Goal: Use online tool/utility: Utilize a website feature to perform a specific function

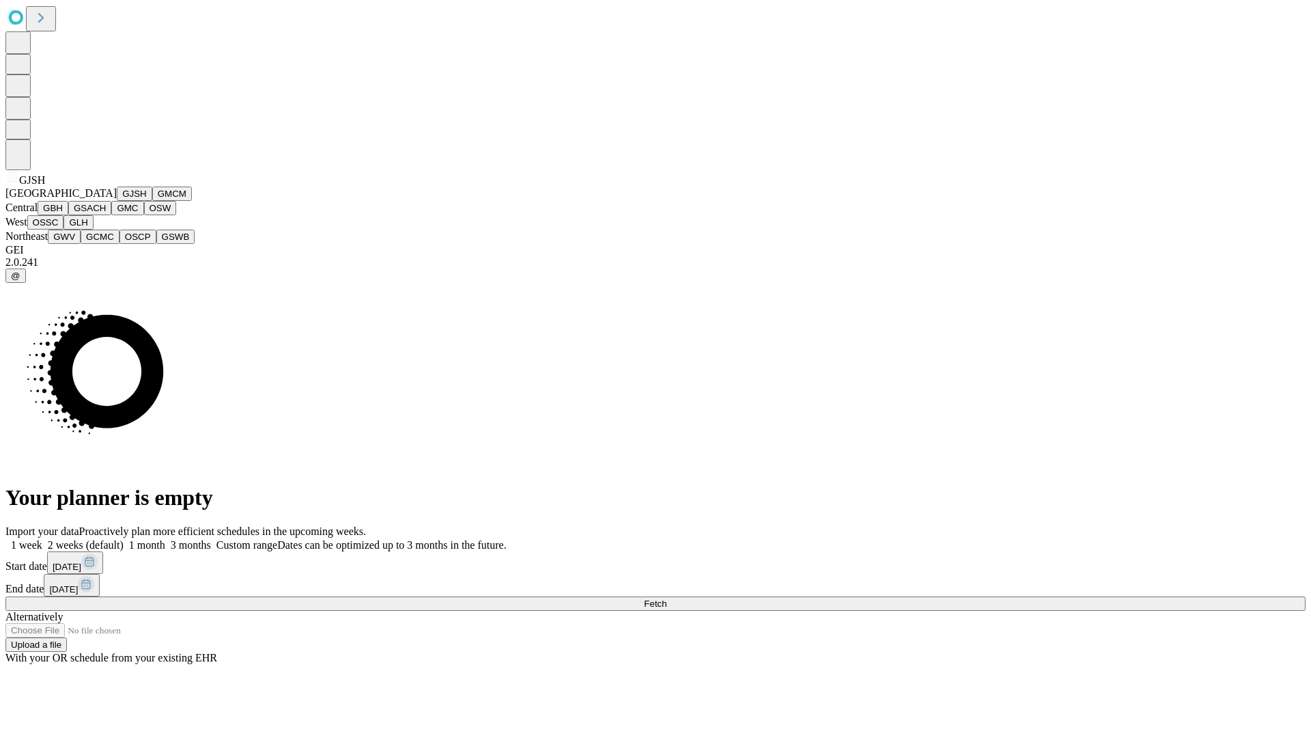
click at [117, 201] on button "GJSH" at bounding box center [135, 193] width 36 height 14
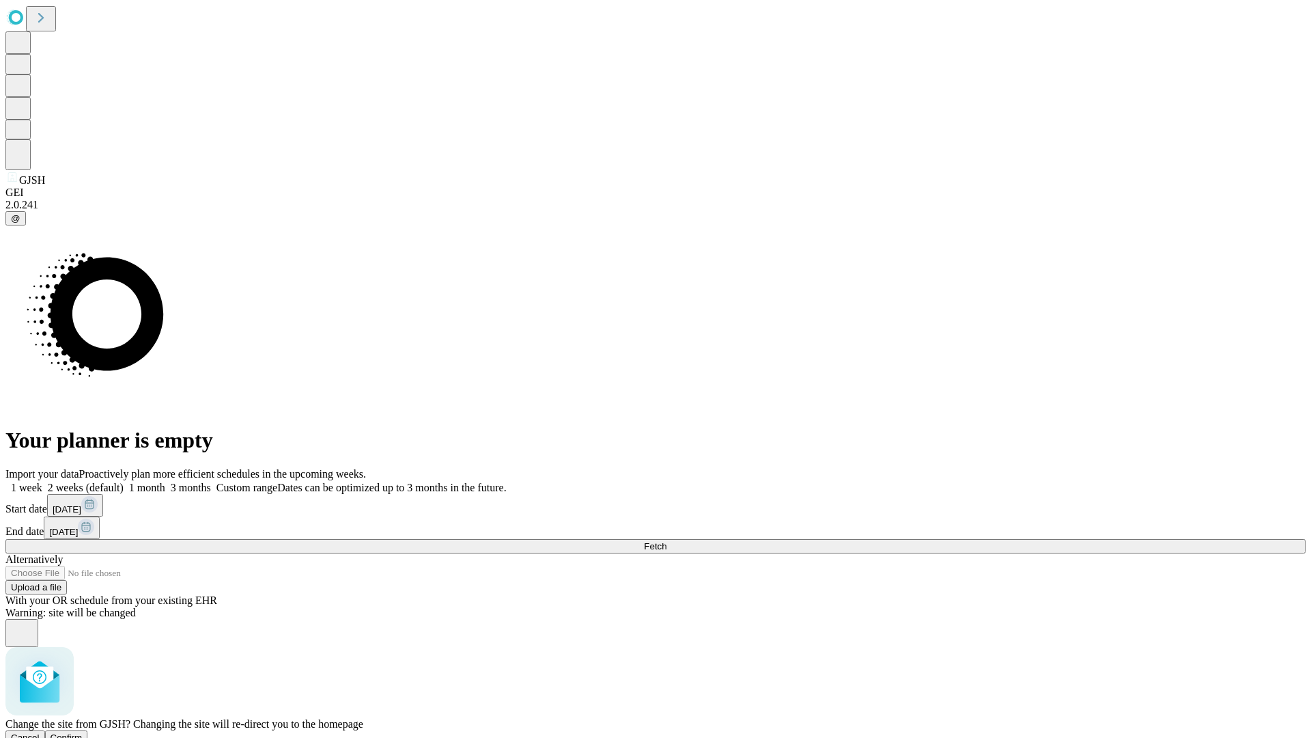
click at [83, 732] on span "Confirm" at bounding box center [67, 737] width 32 height 10
click at [124, 482] on label "2 weeks (default)" at bounding box center [82, 488] width 81 height 12
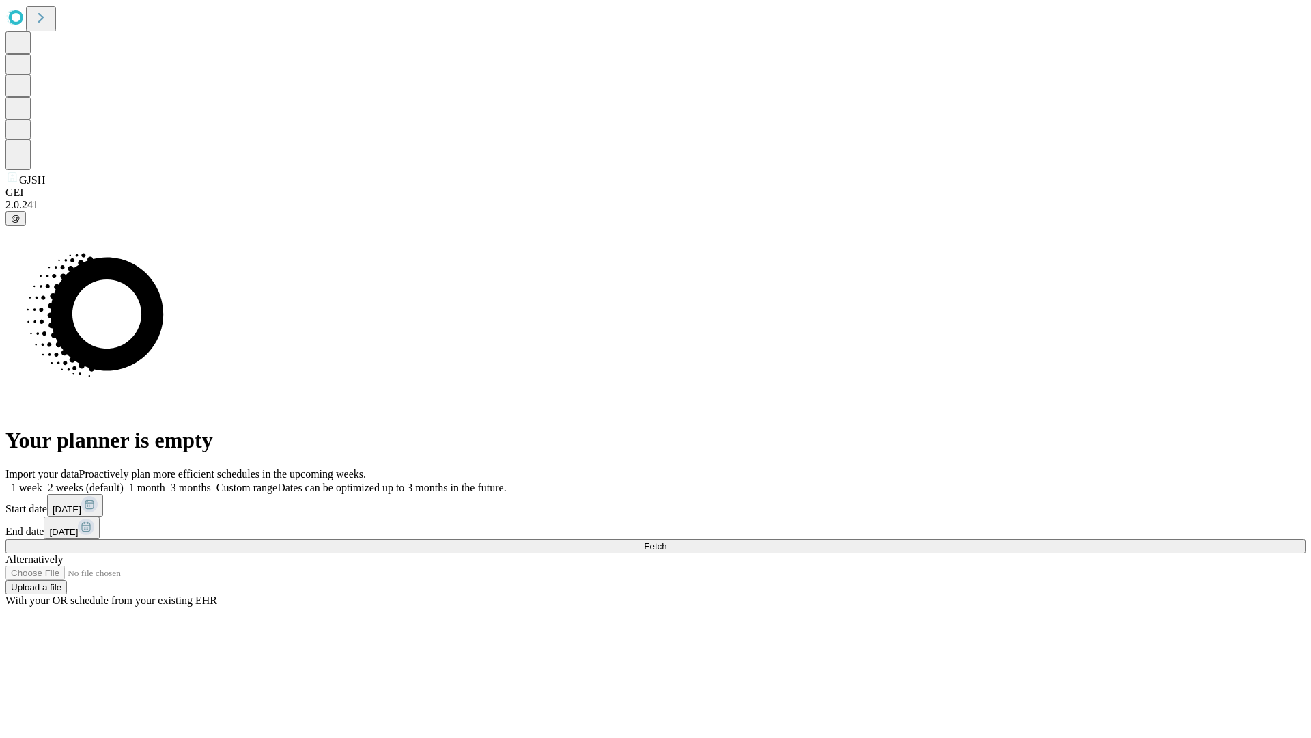
click at [667, 541] on span "Fetch" at bounding box center [655, 546] width 23 height 10
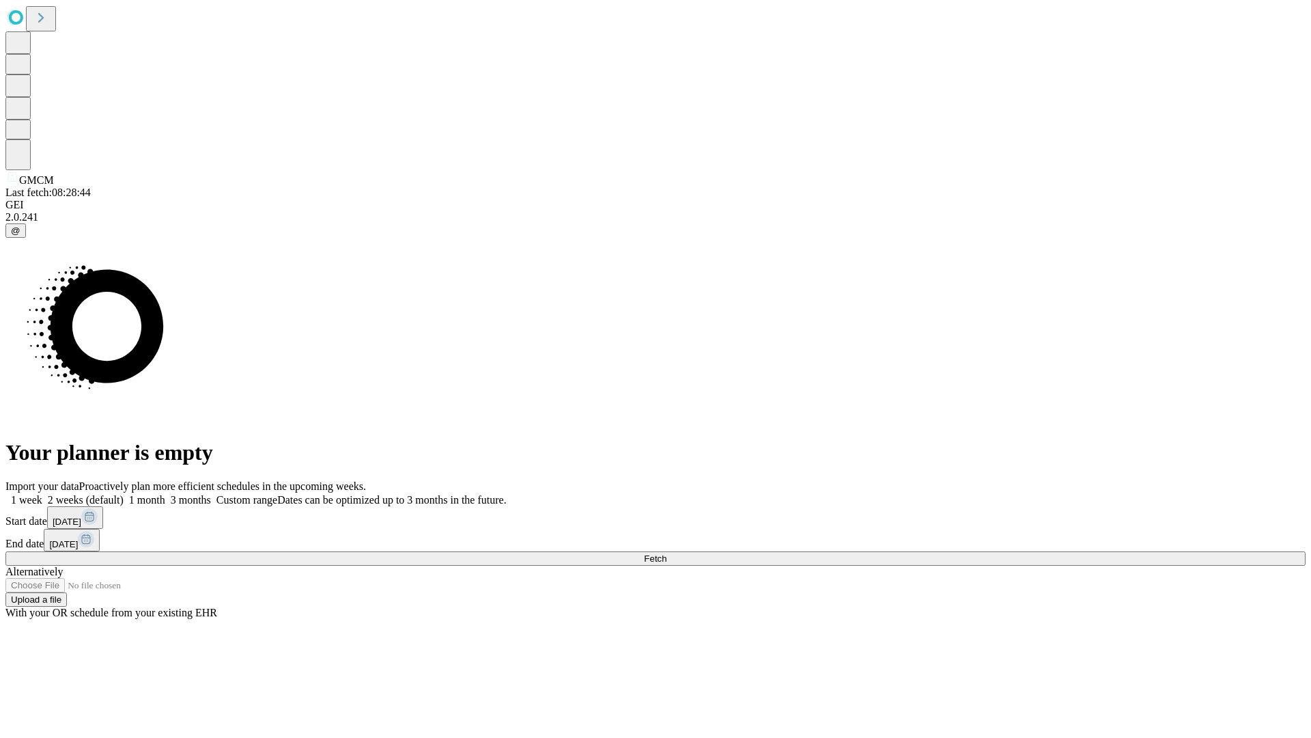
click at [124, 494] on label "2 weeks (default)" at bounding box center [82, 500] width 81 height 12
click at [667, 553] on span "Fetch" at bounding box center [655, 558] width 23 height 10
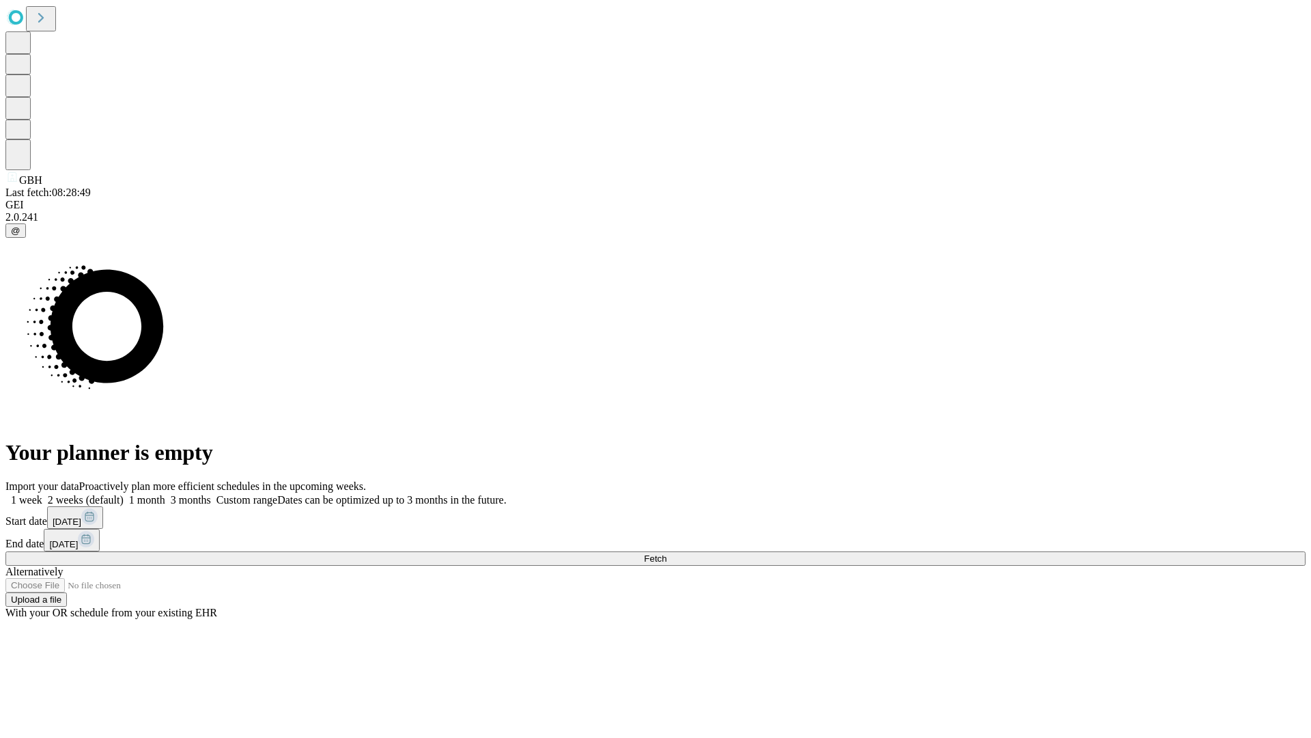
click at [124, 494] on label "2 weeks (default)" at bounding box center [82, 500] width 81 height 12
click at [667, 553] on span "Fetch" at bounding box center [655, 558] width 23 height 10
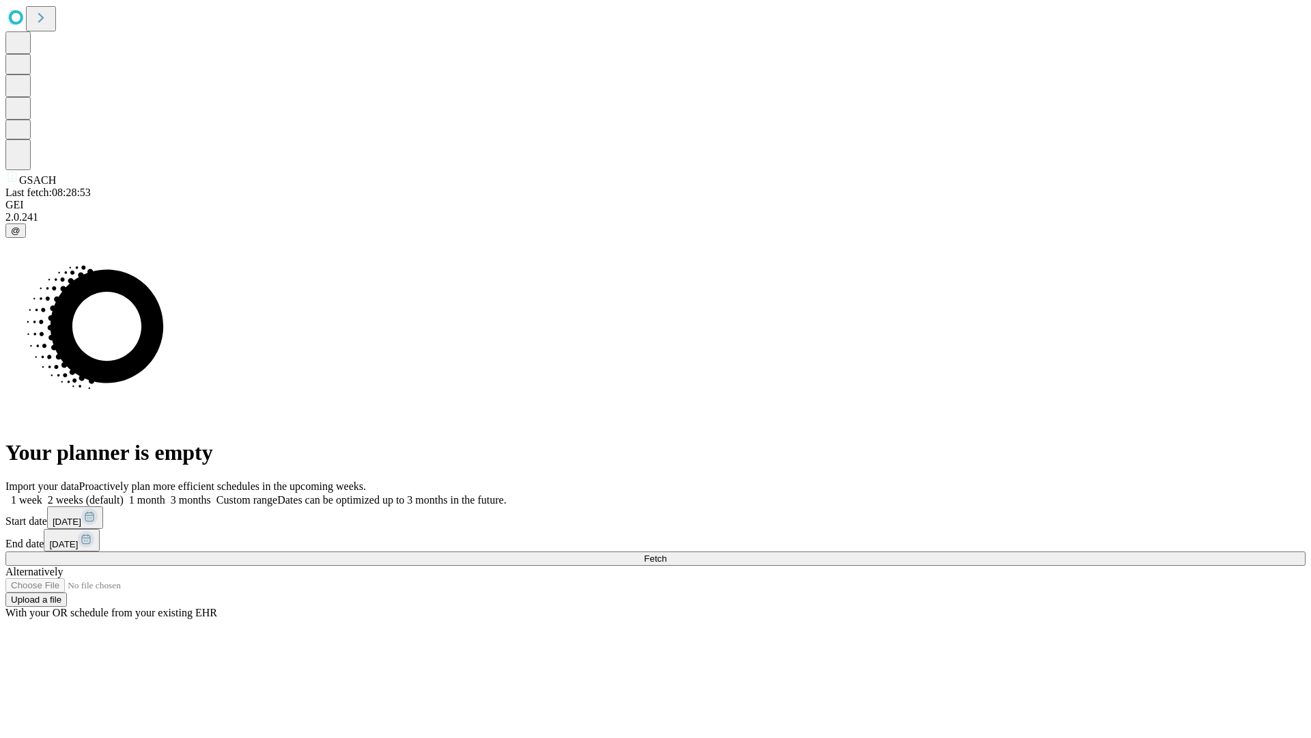
click at [124, 494] on label "2 weeks (default)" at bounding box center [82, 500] width 81 height 12
click at [667, 553] on span "Fetch" at bounding box center [655, 558] width 23 height 10
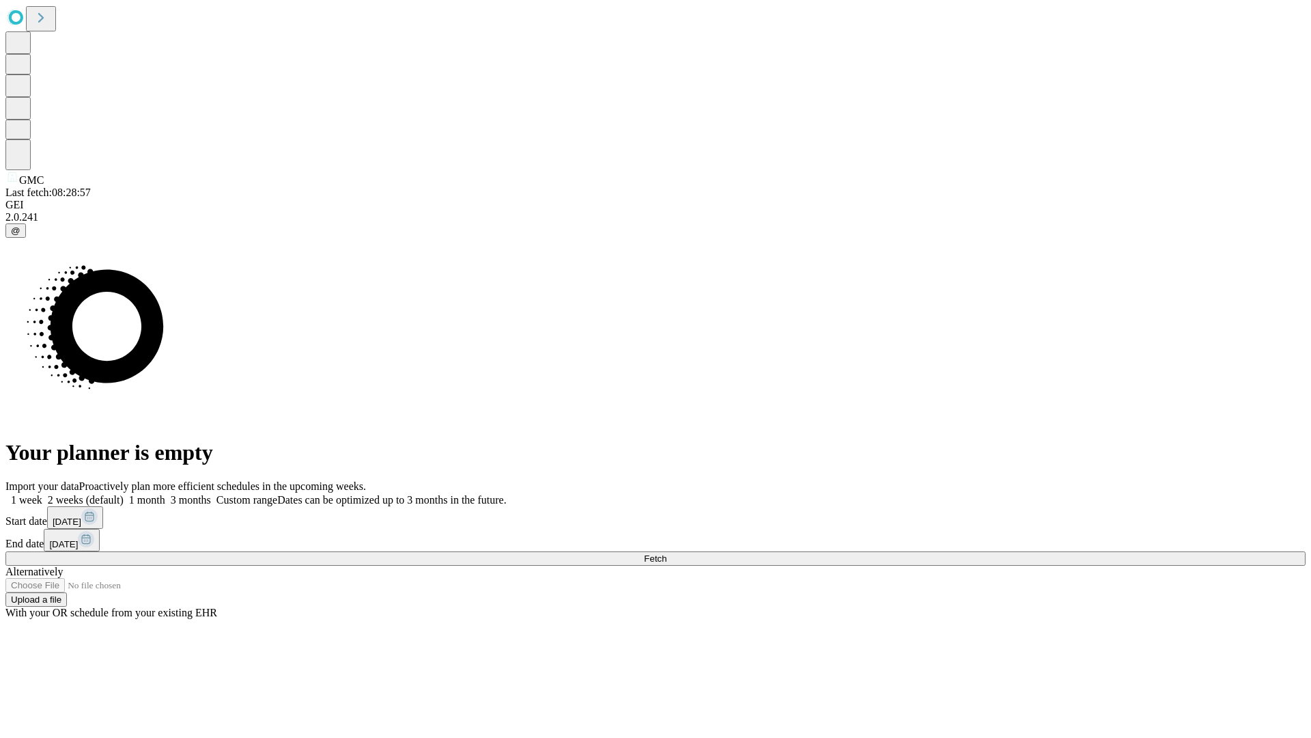
click at [667, 553] on span "Fetch" at bounding box center [655, 558] width 23 height 10
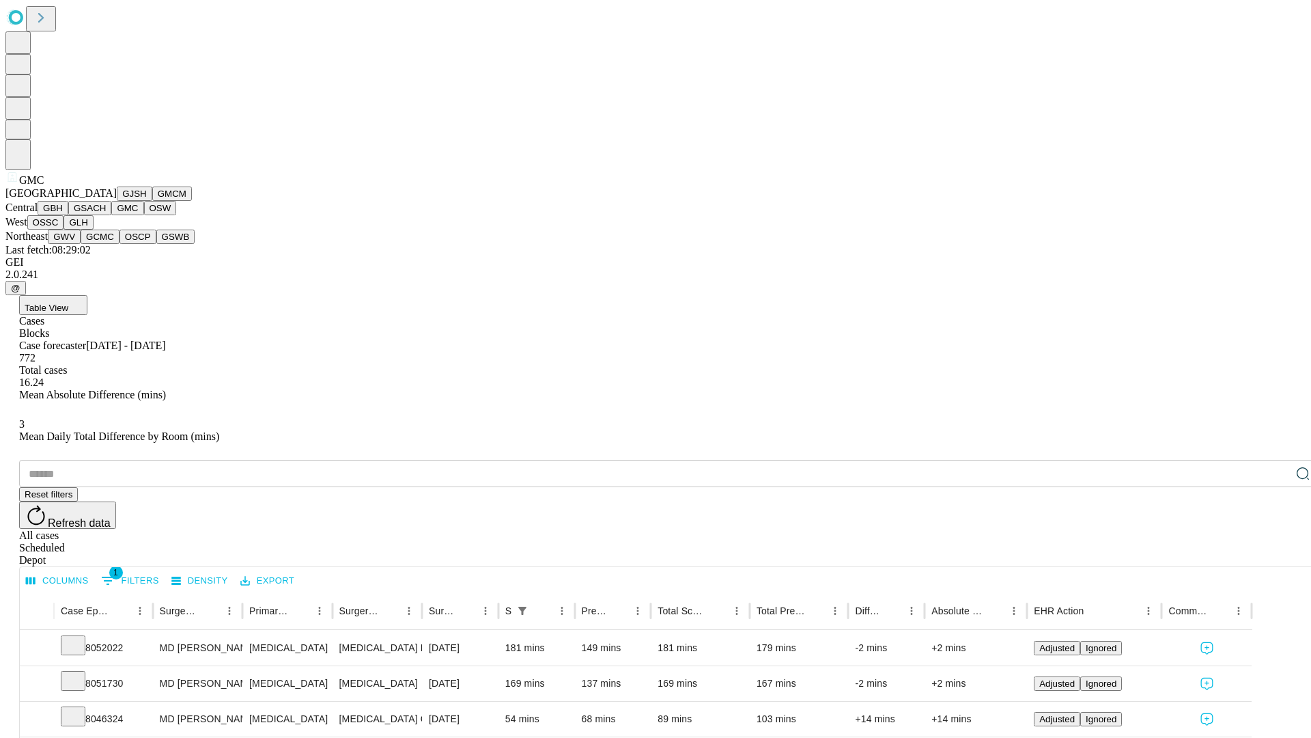
click at [144, 215] on button "OSW" at bounding box center [160, 208] width 33 height 14
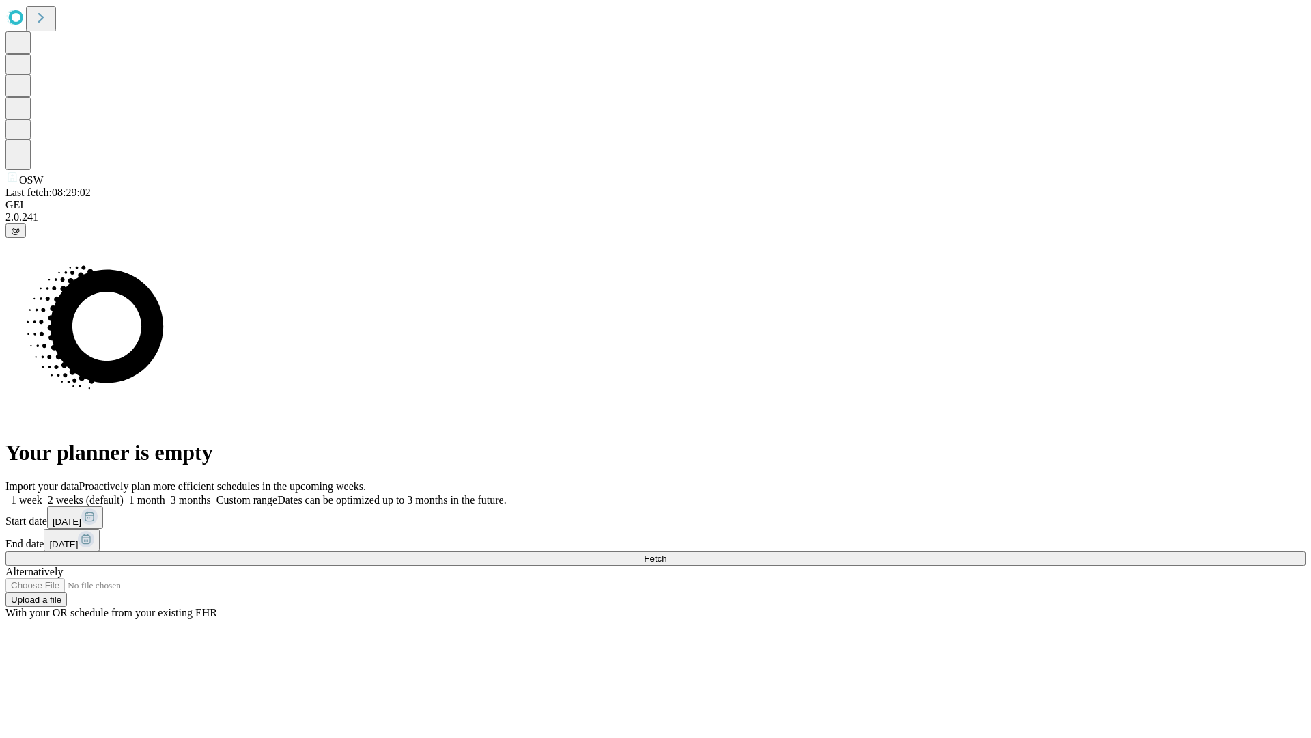
click at [667, 553] on span "Fetch" at bounding box center [655, 558] width 23 height 10
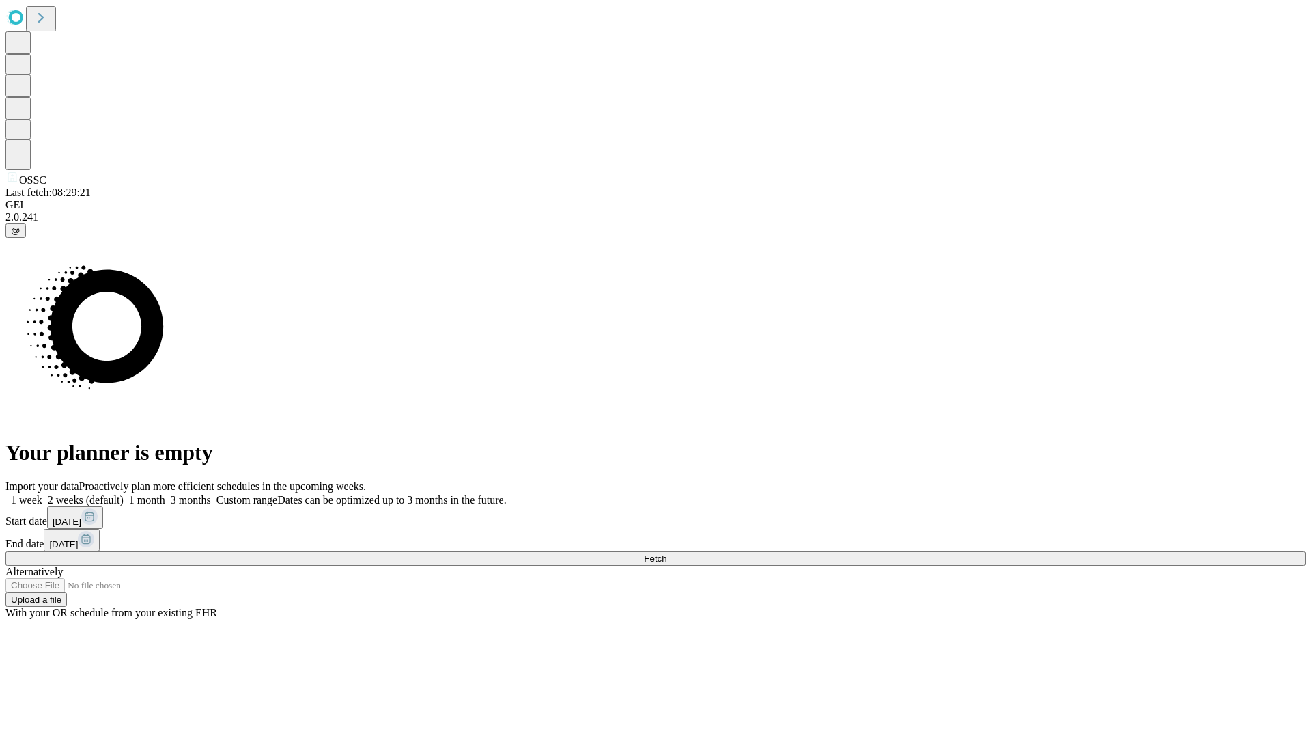
click at [124, 494] on label "2 weeks (default)" at bounding box center [82, 500] width 81 height 12
click at [667, 553] on span "Fetch" at bounding box center [655, 558] width 23 height 10
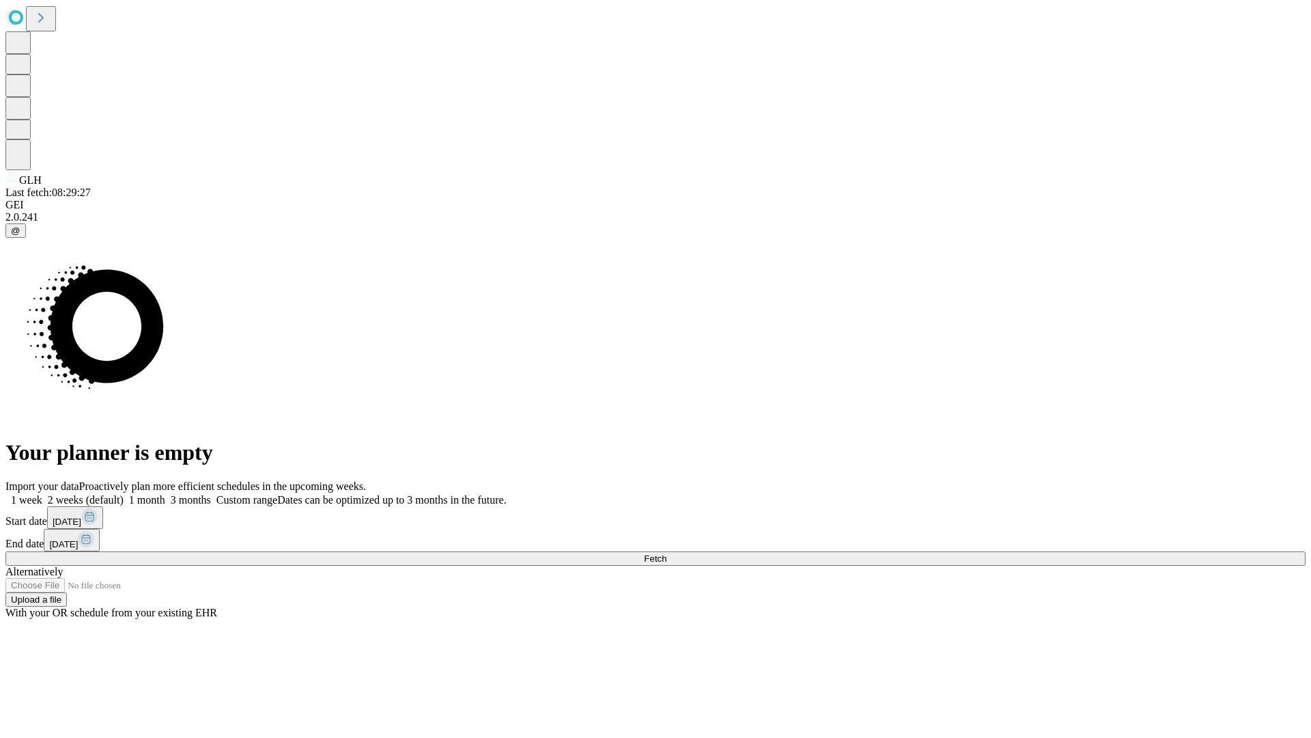
click at [124, 494] on label "2 weeks (default)" at bounding box center [82, 500] width 81 height 12
click at [667, 553] on span "Fetch" at bounding box center [655, 558] width 23 height 10
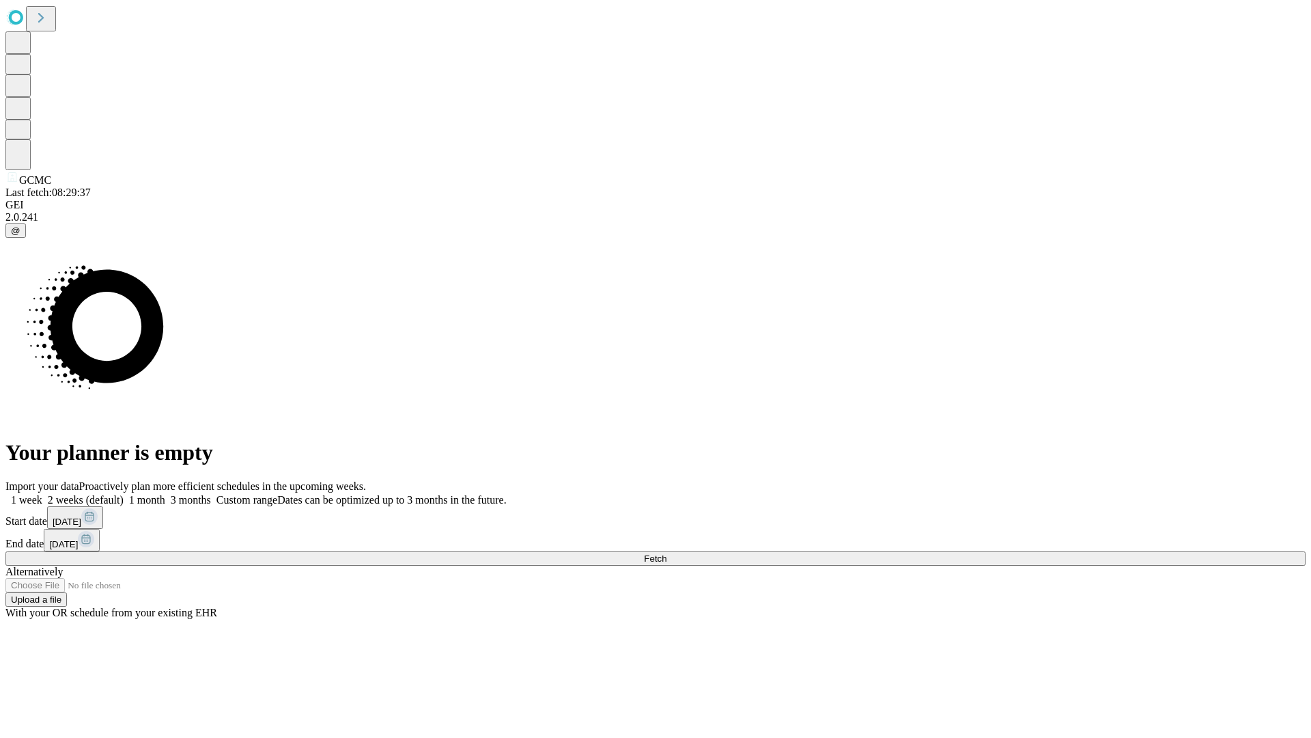
click at [124, 494] on label "2 weeks (default)" at bounding box center [82, 500] width 81 height 12
click at [667, 553] on span "Fetch" at bounding box center [655, 558] width 23 height 10
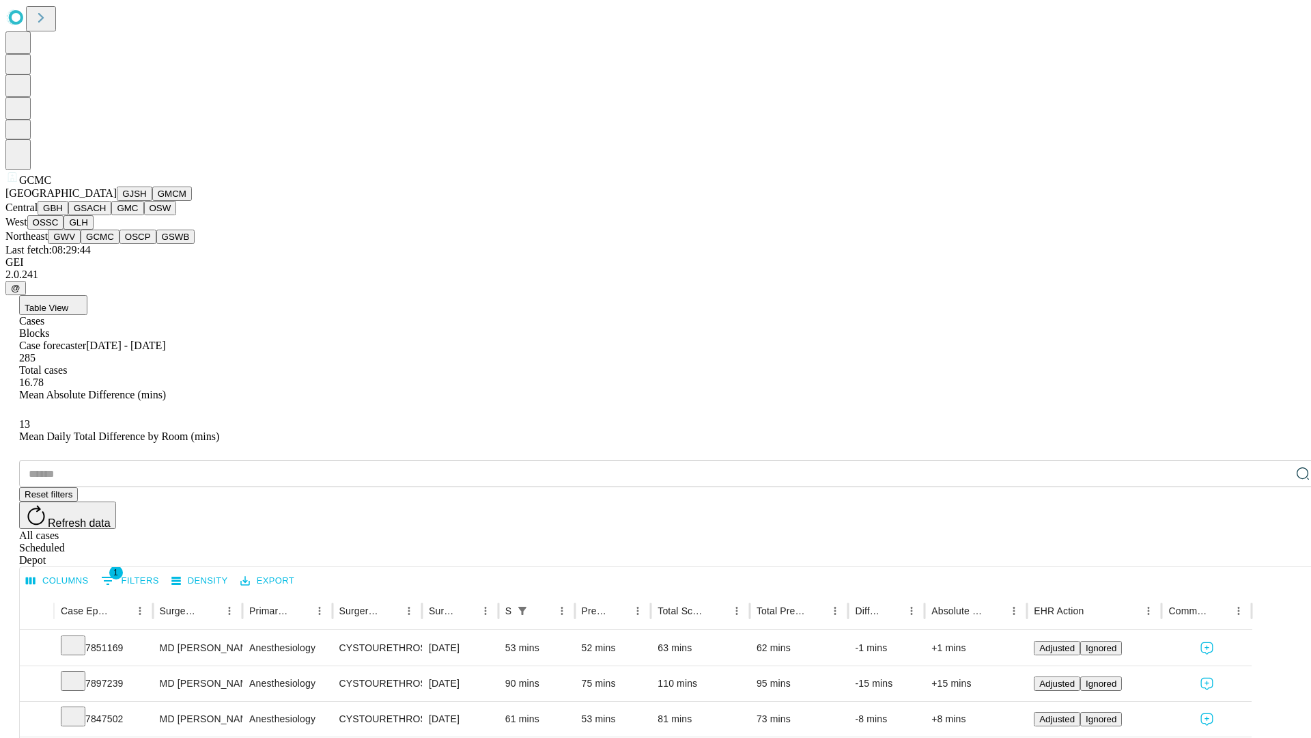
click at [120, 244] on button "OSCP" at bounding box center [138, 236] width 37 height 14
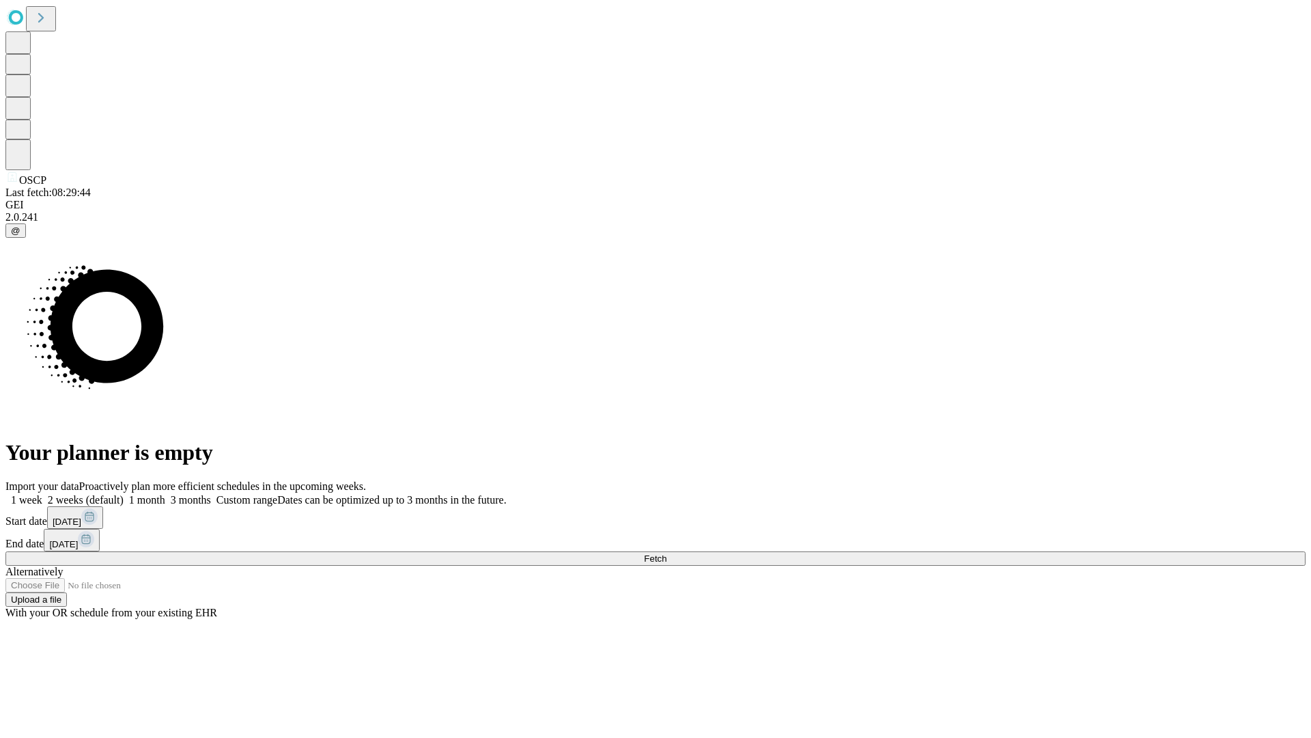
click at [124, 494] on label "2 weeks (default)" at bounding box center [82, 500] width 81 height 12
click at [667, 553] on span "Fetch" at bounding box center [655, 558] width 23 height 10
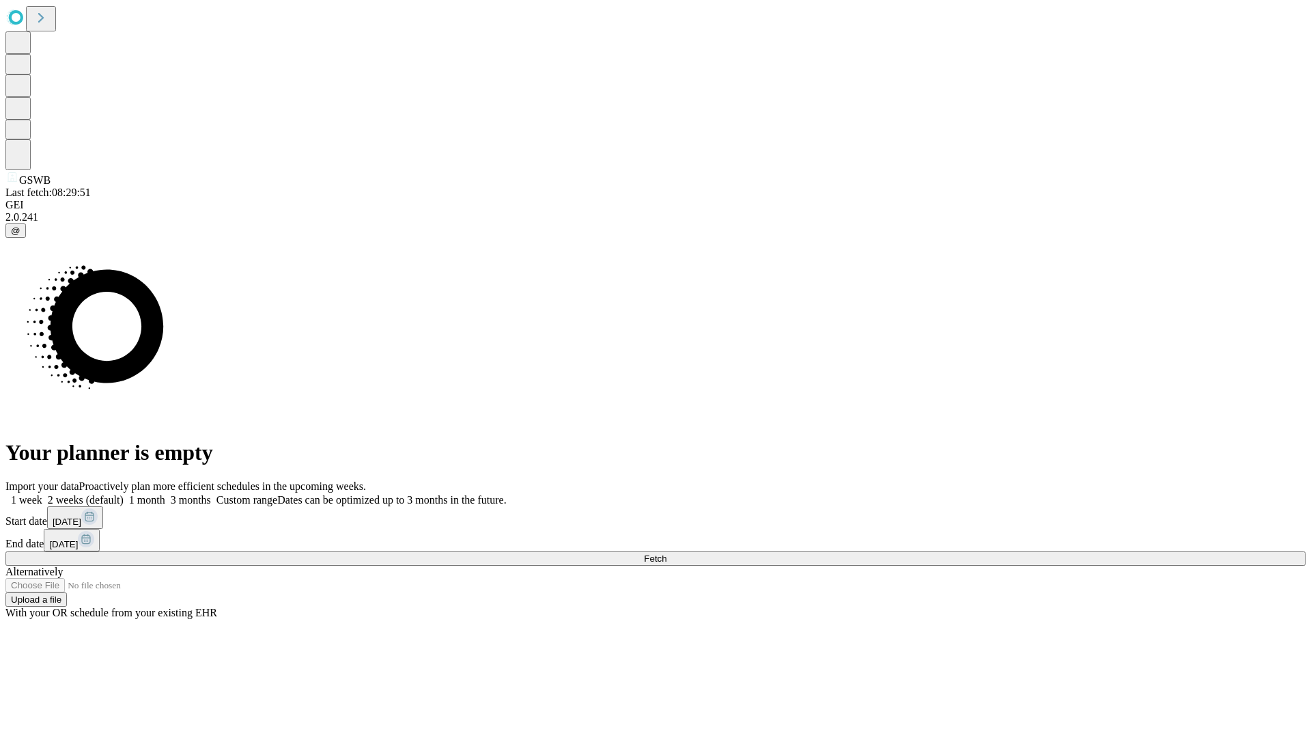
click at [124, 494] on label "2 weeks (default)" at bounding box center [82, 500] width 81 height 12
click at [667, 553] on span "Fetch" at bounding box center [655, 558] width 23 height 10
